Goal: Transaction & Acquisition: Purchase product/service

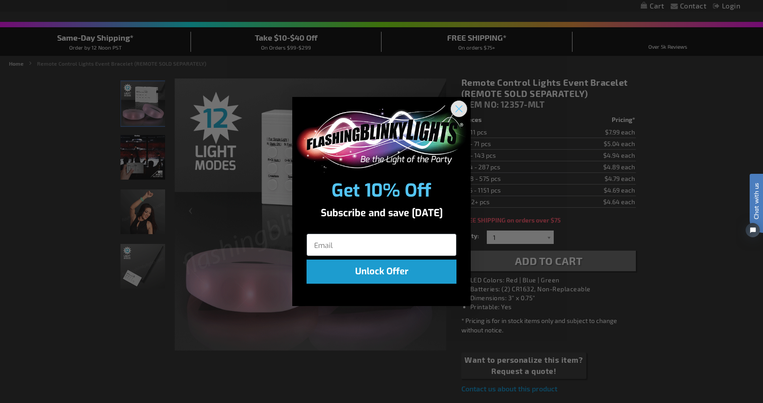
click at [460, 111] on circle "Close dialog" at bounding box center [459, 108] width 15 height 15
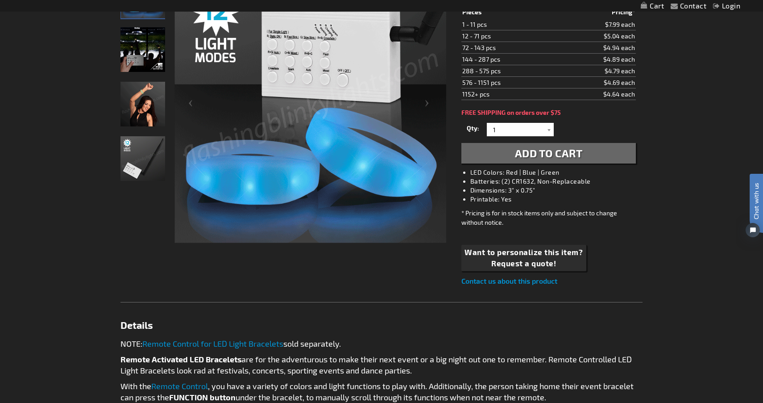
scroll to position [170, 0]
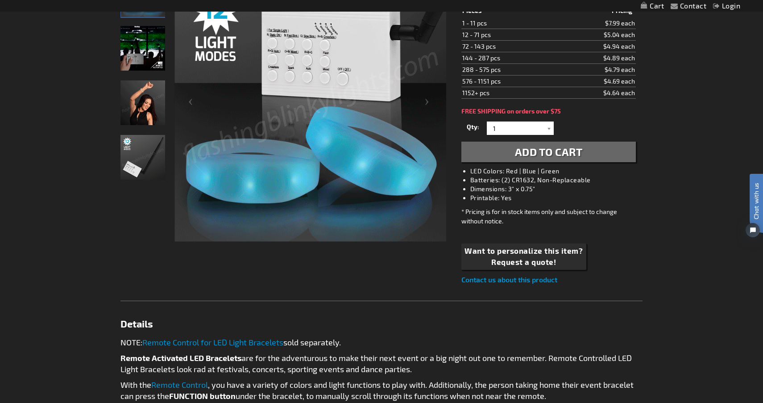
click at [218, 343] on link "Remote Control for LED Light Bracelets" at bounding box center [212, 342] width 141 height 10
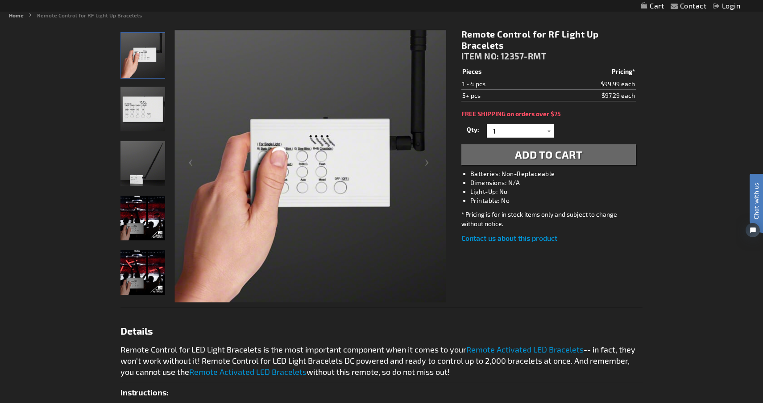
scroll to position [96, 0]
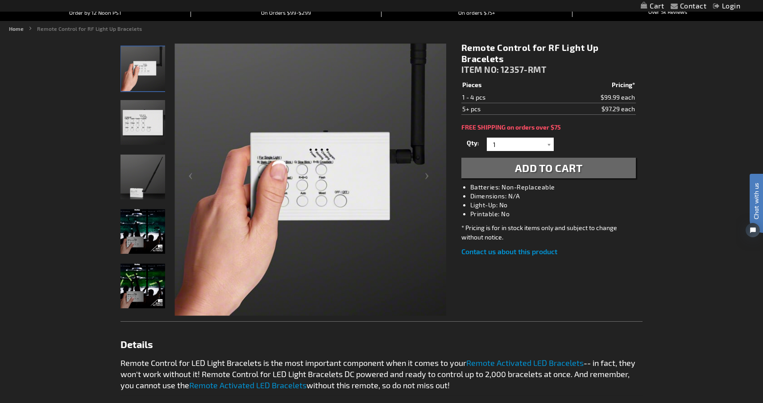
click at [141, 228] on img "Remote Control for RF Light Up Bracelets" at bounding box center [142, 231] width 45 height 45
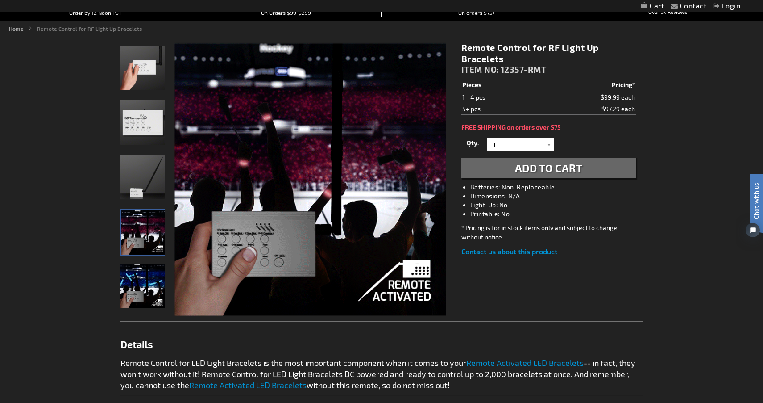
click at [149, 288] on img "Remote Control for RF Light Up Bracelets" at bounding box center [142, 285] width 45 height 45
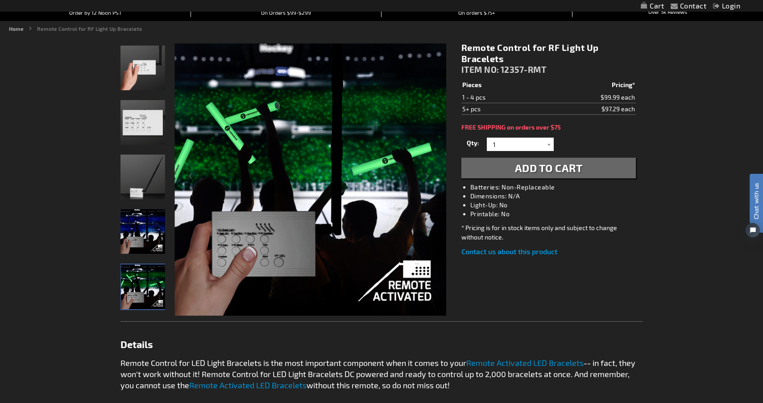
click at [141, 235] on img "Remote Control for RF Light Up Bracelets" at bounding box center [142, 231] width 45 height 45
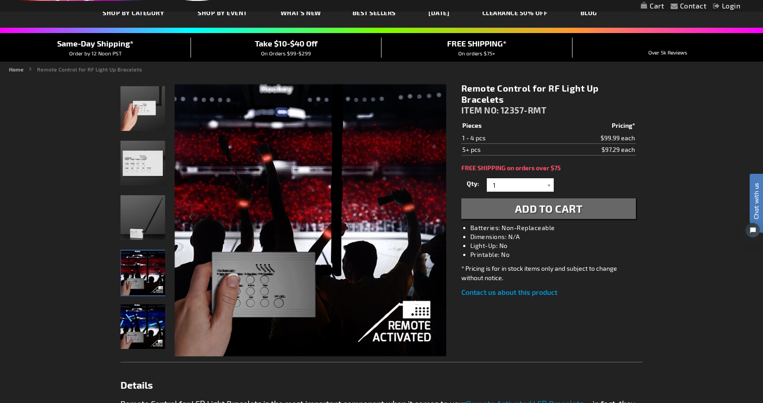
scroll to position [62, 0]
